Goal: Task Accomplishment & Management: Manage account settings

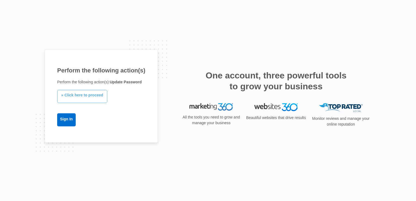
click at [90, 99] on link "» Click here to proceed" at bounding box center [82, 96] width 50 height 13
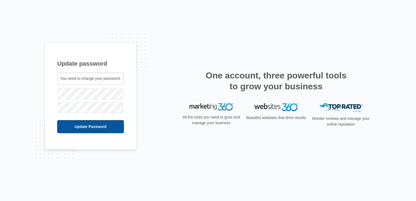
click at [94, 128] on input "Update Password" at bounding box center [90, 126] width 67 height 13
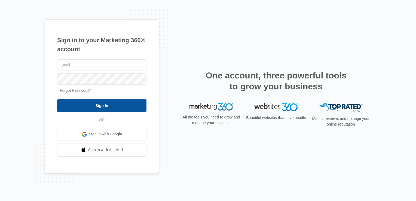
type input "lillipadsocials@gmail.com"
click at [116, 106] on input "Sign In" at bounding box center [101, 105] width 89 height 13
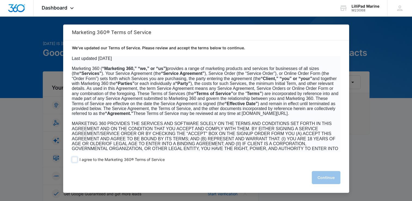
click at [73, 162] on span at bounding box center [74, 159] width 5 height 5
click at [73, 162] on input "I agree to the Marketing 360® Terms of Service" at bounding box center [74, 159] width 5 height 5
checkbox input "true"
click at [333, 183] on button "Continue" at bounding box center [326, 177] width 29 height 13
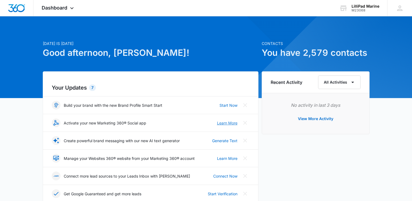
click at [230, 122] on link "Learn More" at bounding box center [227, 123] width 20 height 6
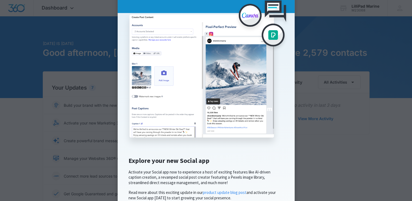
scroll to position [105, 0]
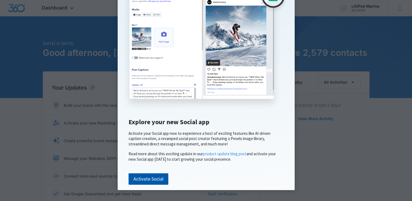
click at [157, 181] on link "Activate Social" at bounding box center [149, 178] width 40 height 11
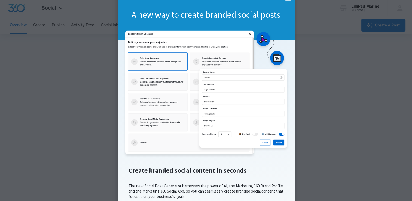
scroll to position [87, 0]
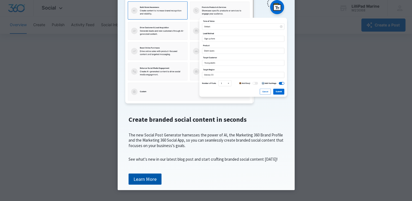
click at [151, 180] on link "Learn More" at bounding box center [145, 178] width 33 height 11
